Goal: Task Accomplishment & Management: Use online tool/utility

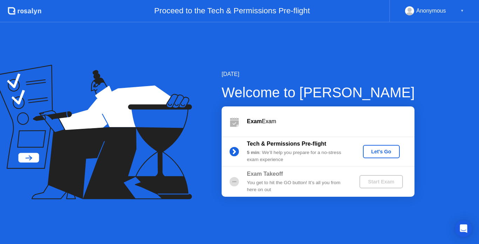
click at [387, 152] on div "Let's Go" at bounding box center [380, 152] width 31 height 6
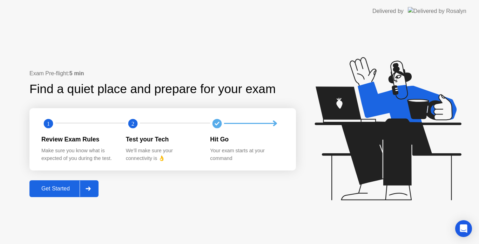
click at [86, 188] on div at bounding box center [88, 189] width 17 height 16
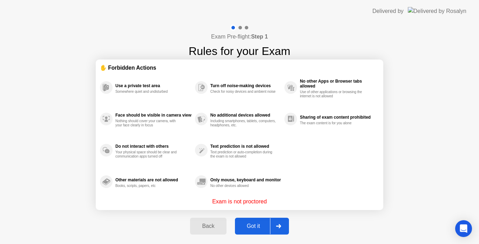
click at [267, 228] on div "Got it" at bounding box center [253, 226] width 33 height 6
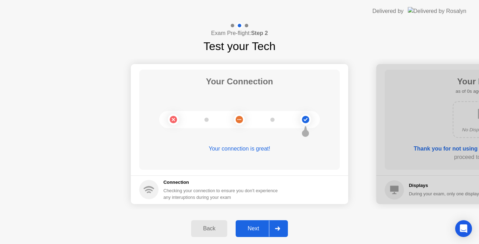
click at [267, 228] on div "Next" at bounding box center [253, 229] width 31 height 6
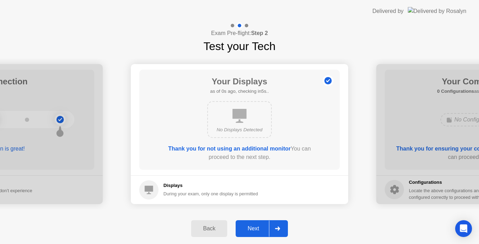
click at [267, 228] on div "Next" at bounding box center [253, 229] width 31 height 6
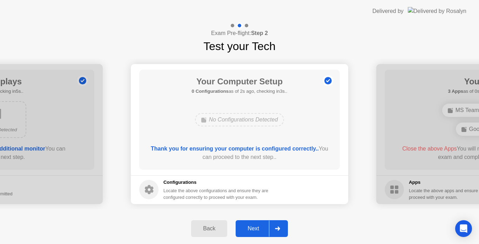
click at [267, 228] on div "Next" at bounding box center [253, 229] width 31 height 6
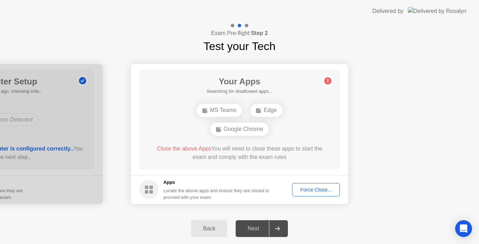
click at [267, 228] on div "Next" at bounding box center [253, 229] width 31 height 6
click at [324, 194] on button "Force Close..." at bounding box center [316, 189] width 48 height 13
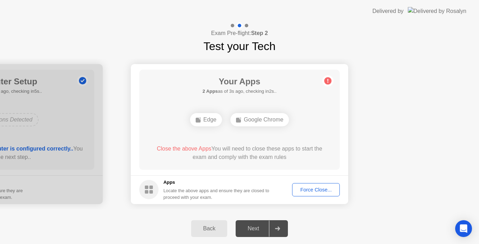
click at [310, 187] on div "Force Close..." at bounding box center [315, 190] width 43 height 6
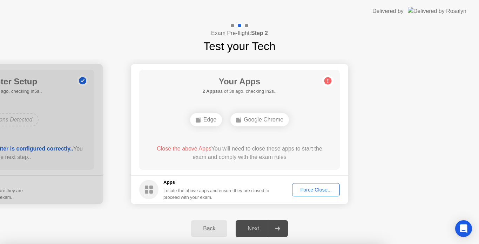
click at [310, 244] on div at bounding box center [239, 244] width 479 height 0
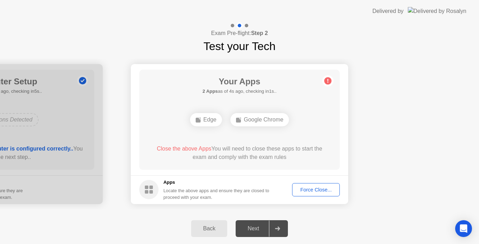
click at [316, 193] on div "Force Close..." at bounding box center [315, 190] width 43 height 6
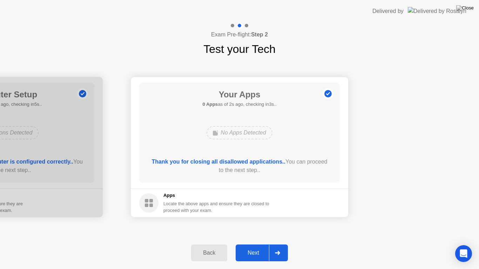
click at [266, 244] on div "Next" at bounding box center [253, 253] width 31 height 6
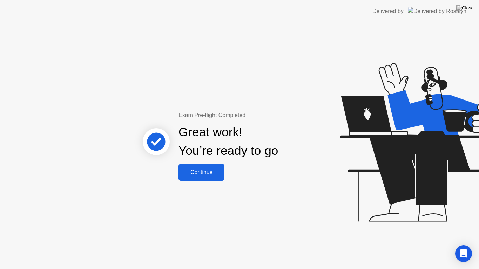
click at [193, 178] on button "Continue" at bounding box center [201, 172] width 46 height 17
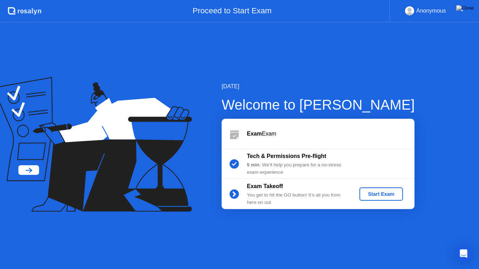
click at [380, 194] on div "Start Exam" at bounding box center [380, 194] width 37 height 6
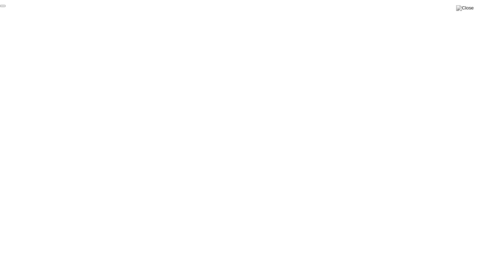
click div "End Proctoring Session"
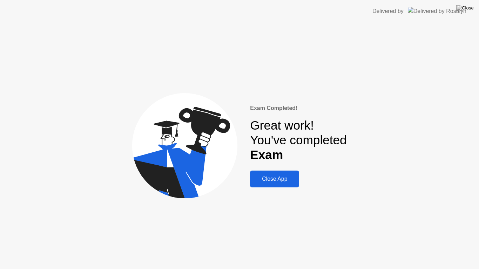
click at [275, 177] on div "Close App" at bounding box center [274, 179] width 45 height 6
